Goal: Task Accomplishment & Management: Manage account settings

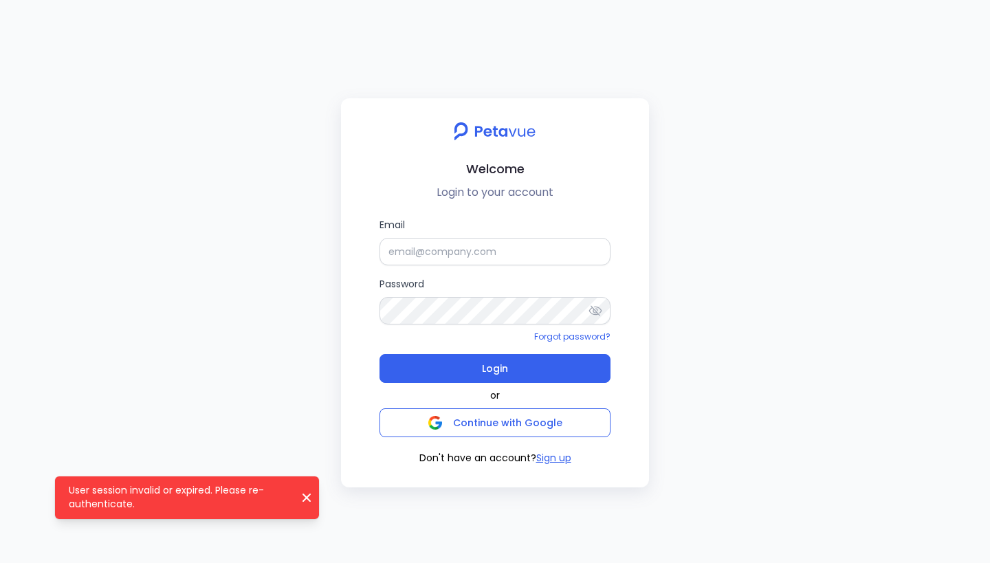
click at [240, 259] on div "Welcome Login to your account Email Password Forgot password? Login or Continue…" at bounding box center [495, 281] width 990 height 563
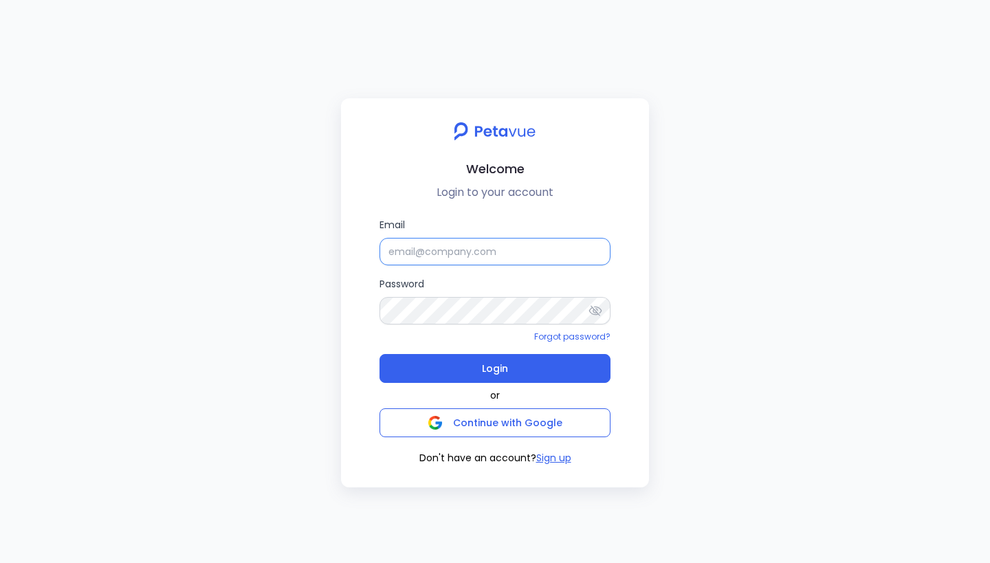
click at [499, 251] on input "Email" at bounding box center [495, 252] width 231 height 28
type input "[EMAIL_ADDRESS][DOMAIN_NAME]"
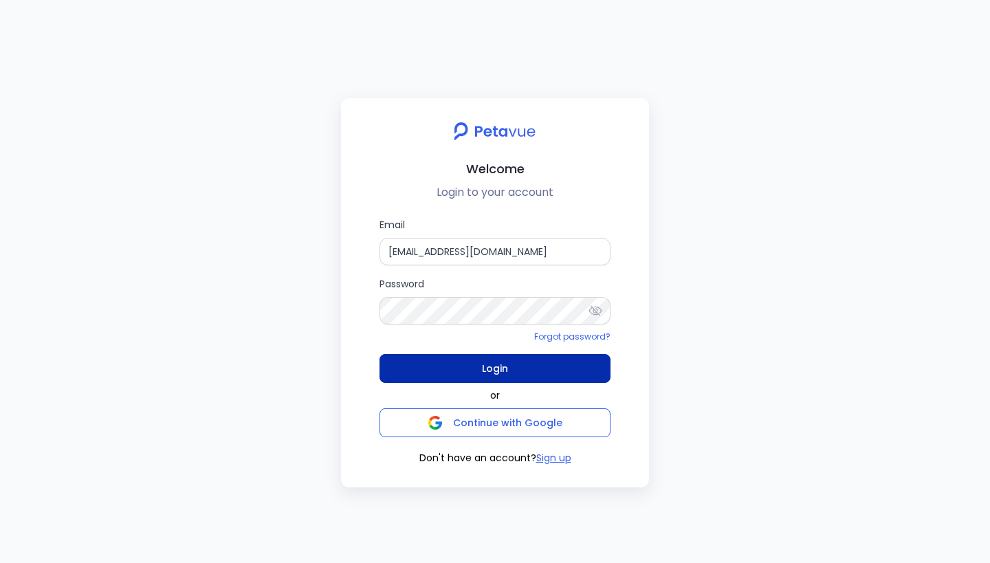
click at [512, 370] on button "Login" at bounding box center [495, 368] width 231 height 29
